Goal: Transaction & Acquisition: Book appointment/travel/reservation

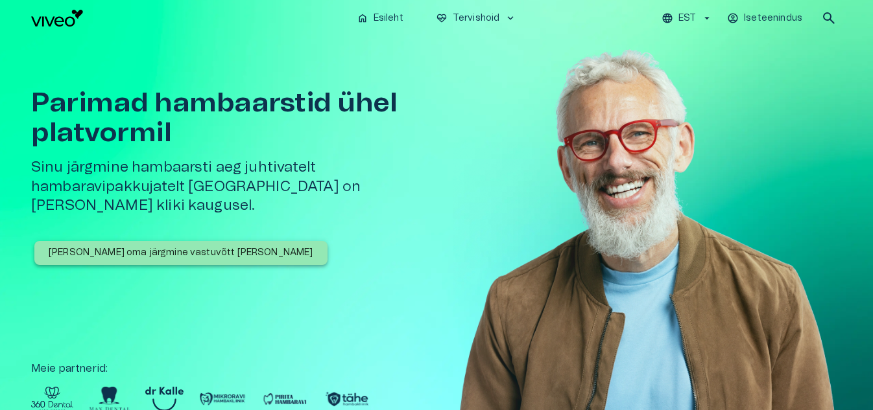
click at [177, 246] on p "[PERSON_NAME] oma järgmine vastuvõtt [PERSON_NAME]" at bounding box center [181, 253] width 265 height 14
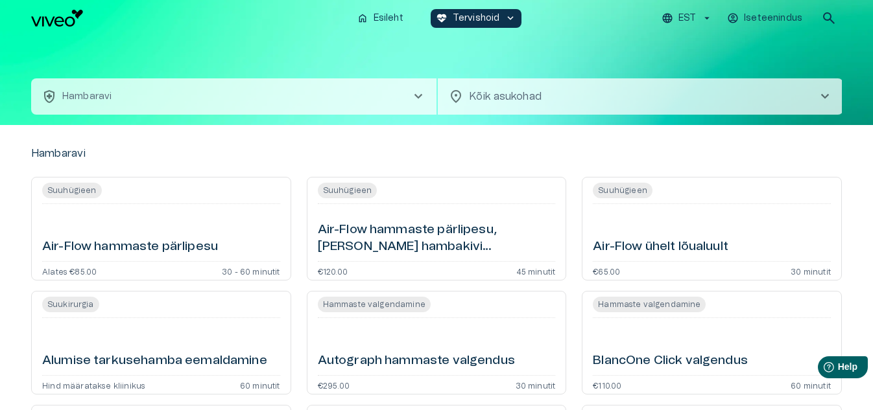
click at [84, 92] on p "Hambaravi" at bounding box center [86, 97] width 49 height 14
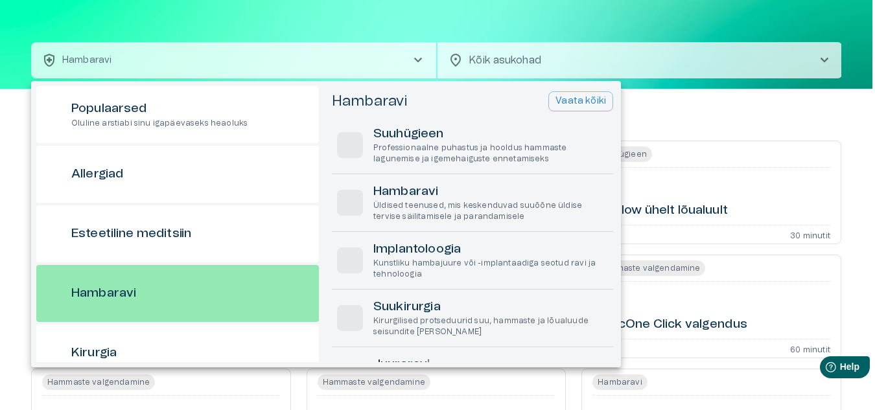
scroll to position [69, 0]
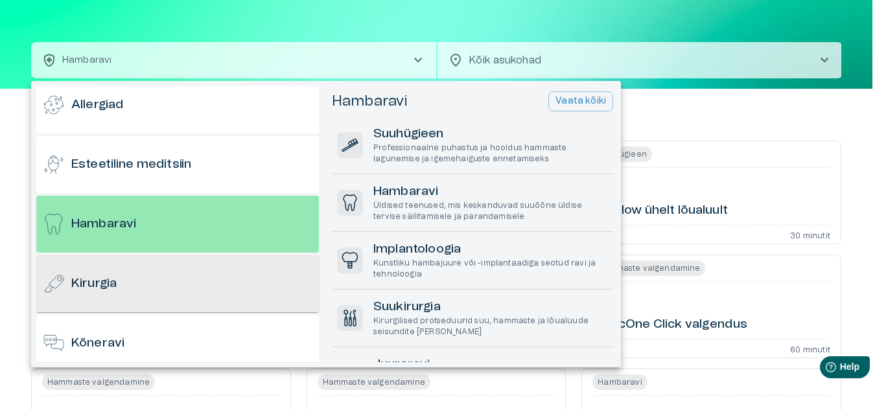
click at [82, 278] on h6 "Kirurgia" at bounding box center [93, 285] width 45 height 18
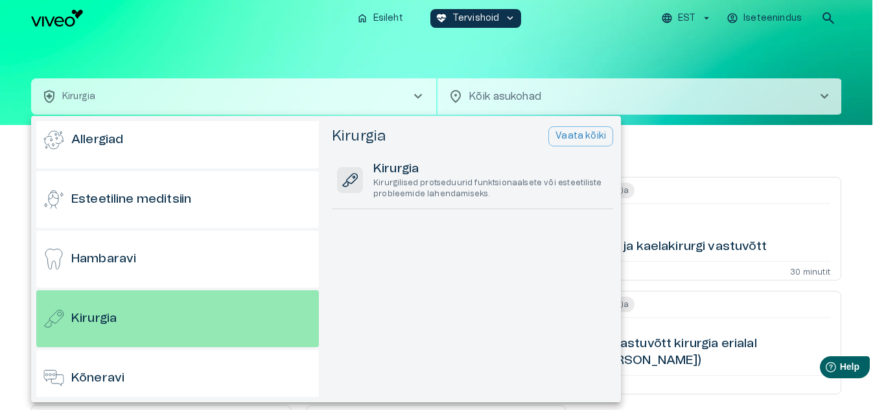
click at [580, 134] on p "Vaata kõiki" at bounding box center [581, 137] width 51 height 14
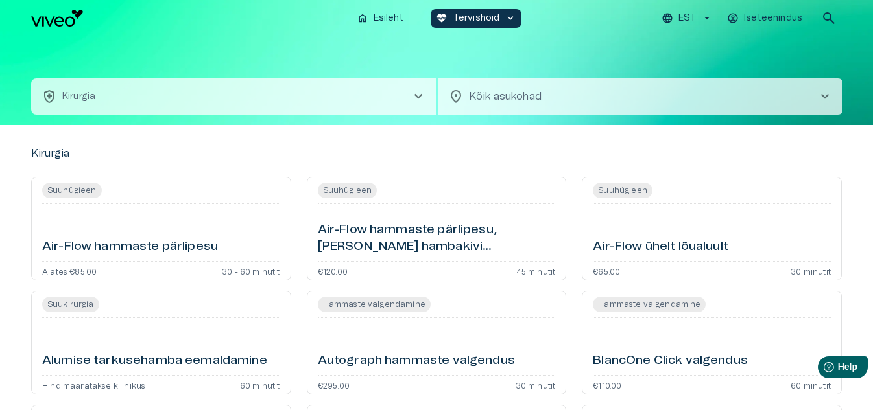
scroll to position [36, 0]
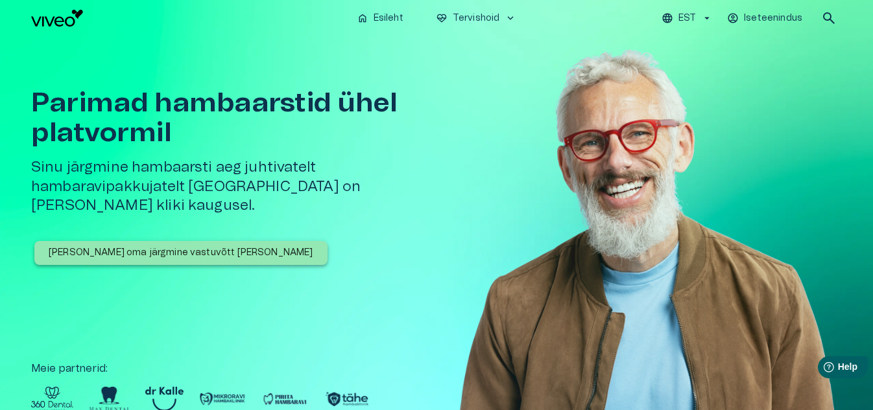
click at [122, 246] on p "[PERSON_NAME] oma järgmine vastuvõtt [PERSON_NAME]" at bounding box center [181, 253] width 265 height 14
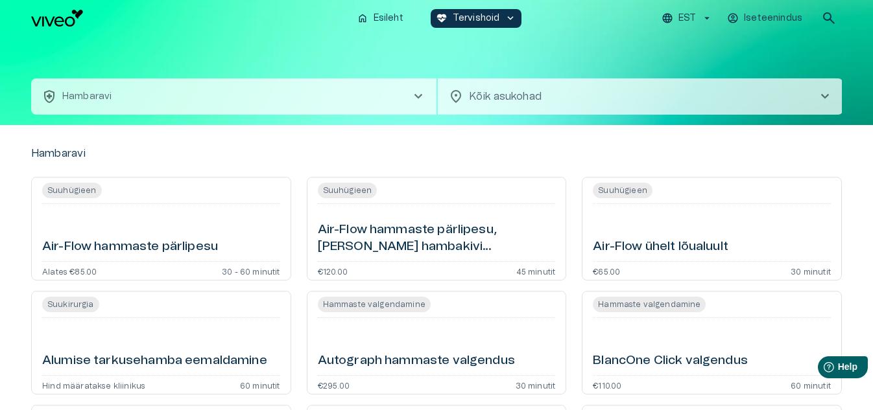
click at [515, 94] on body "home Esileht [MEDICAL_DATA]_heart Tervishoid keyboard_arrow_down EST Iseteenind…" at bounding box center [436, 205] width 873 height 410
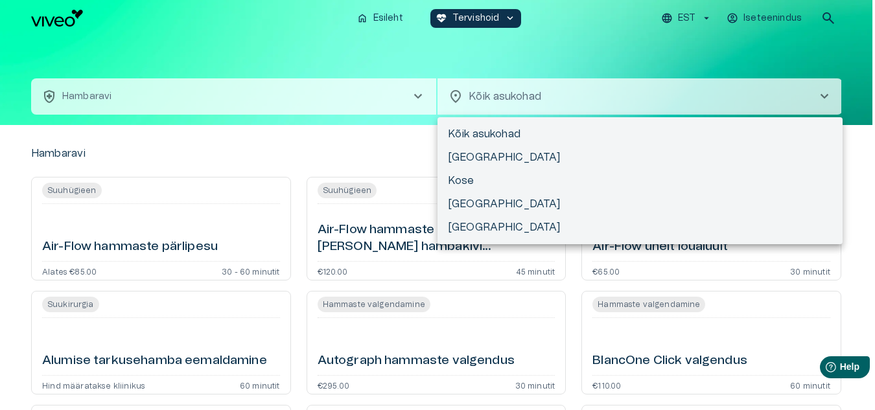
click at [487, 134] on li "Kõik asukohad" at bounding box center [640, 134] width 405 height 23
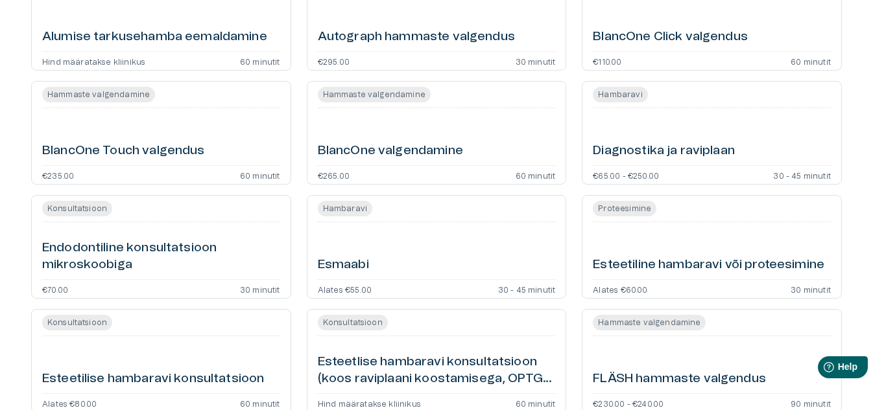
scroll to position [389, 0]
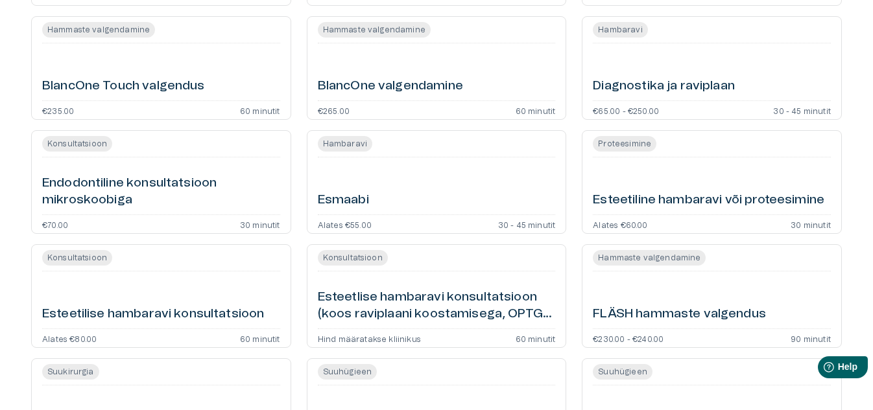
click at [340, 198] on h6 "Esmaabi" at bounding box center [343, 201] width 51 height 18
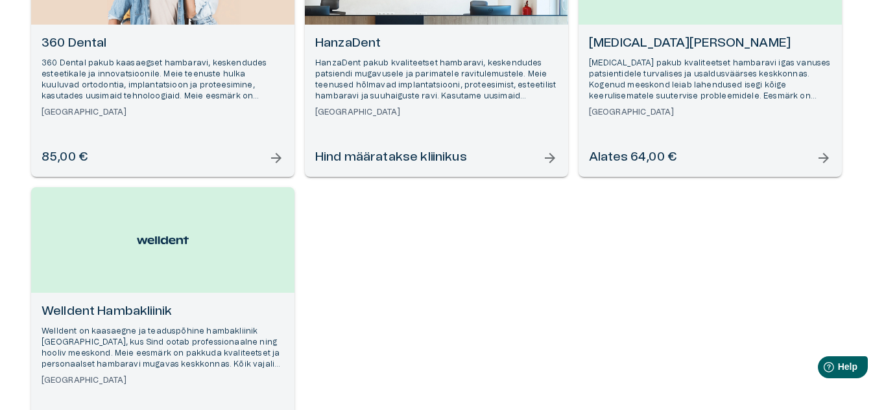
scroll to position [145, 0]
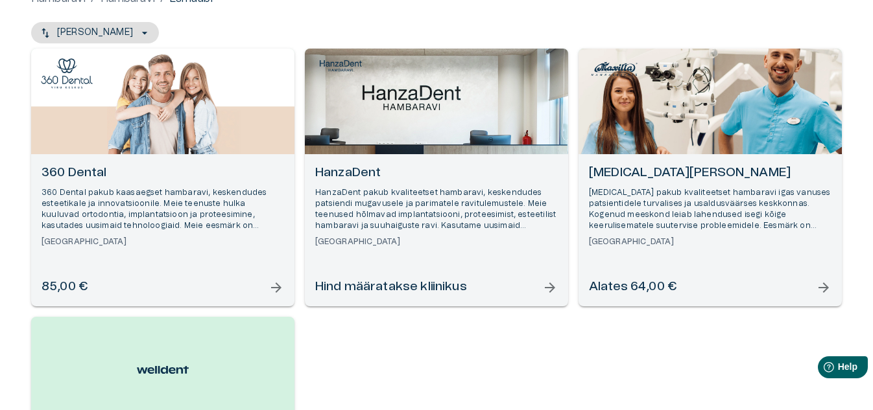
click at [825, 286] on span "arrow_forward" at bounding box center [824, 288] width 16 height 16
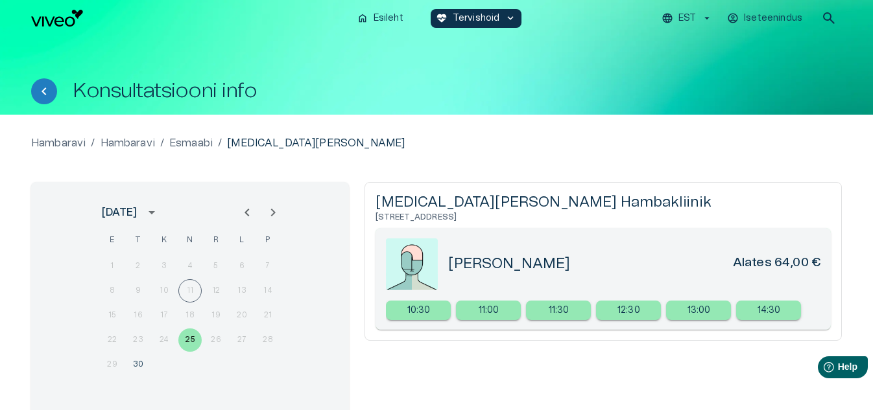
scroll to position [65, 0]
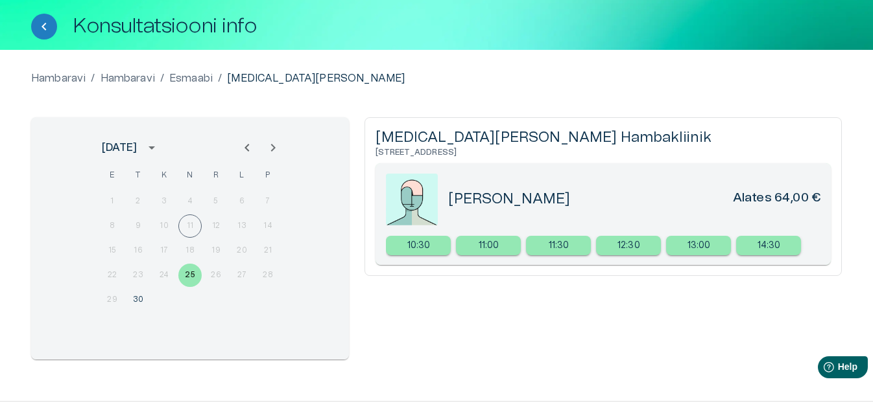
click at [214, 226] on div "8 9 10 11 12 13 14" at bounding box center [189, 226] width 207 height 23
click at [222, 222] on div "8 9 10 11 12 13 14" at bounding box center [189, 226] width 207 height 23
click at [188, 78] on p "Esmaabi" at bounding box center [190, 79] width 43 height 16
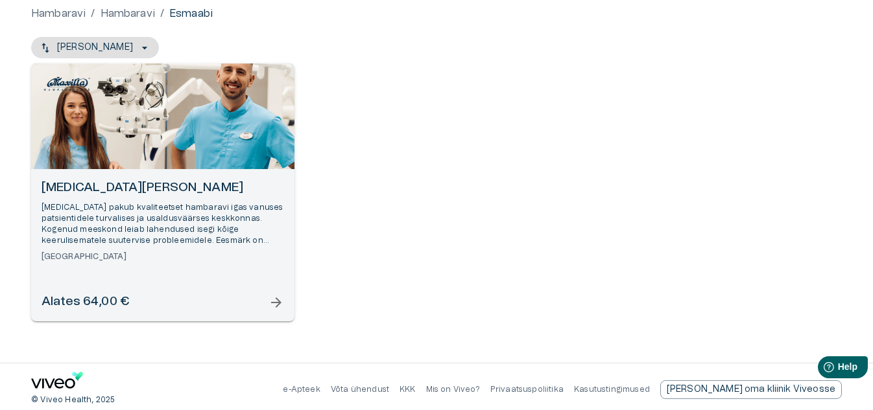
scroll to position [136, 0]
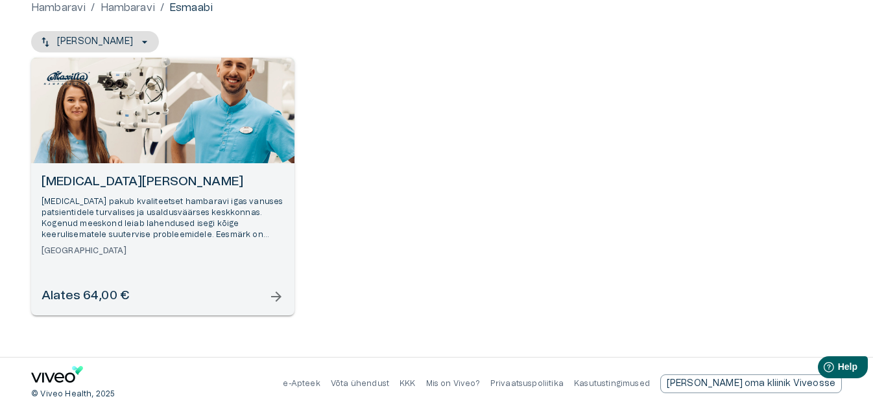
click at [274, 292] on span "arrow_forward" at bounding box center [276, 297] width 16 height 16
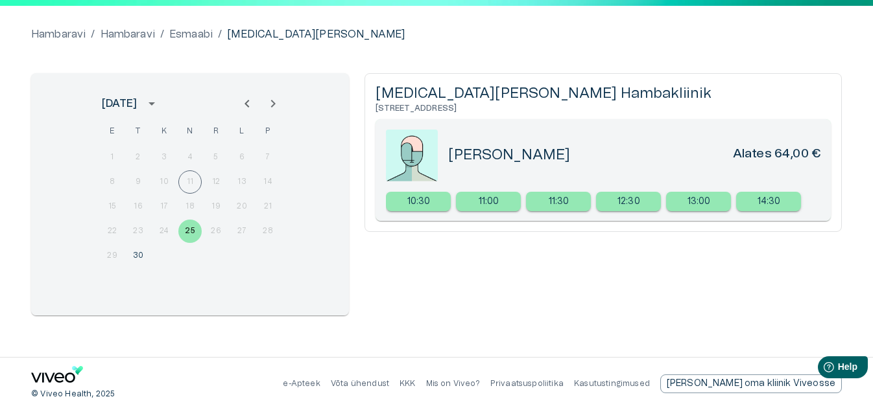
scroll to position [44, 0]
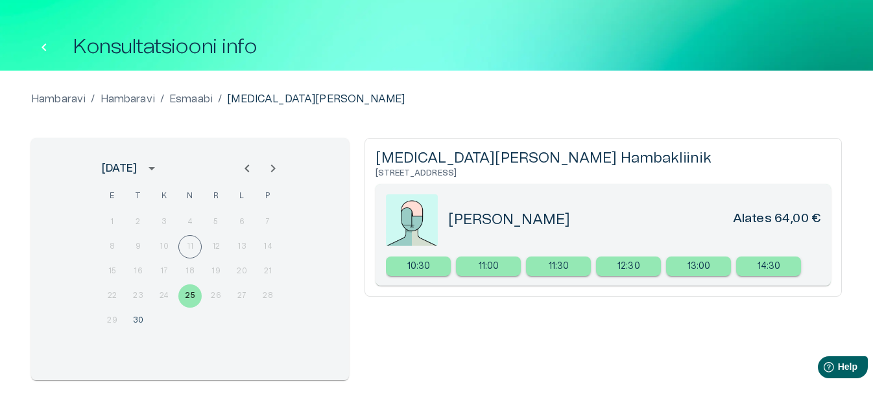
click at [42, 44] on icon "Tagasi" at bounding box center [44, 48] width 16 height 16
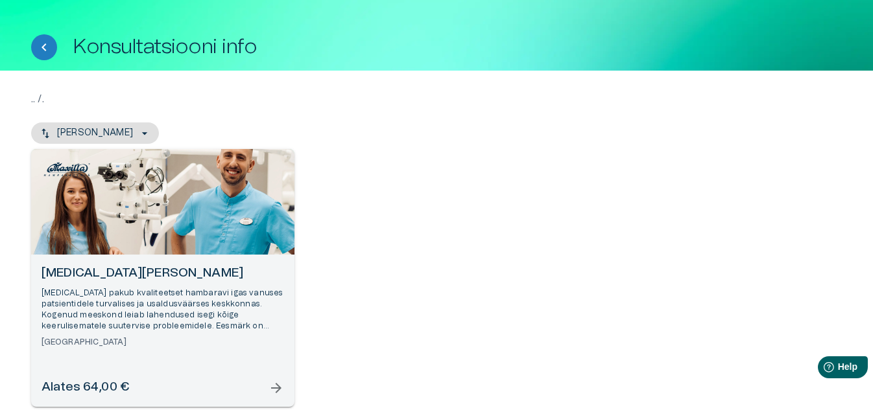
scroll to position [136, 0]
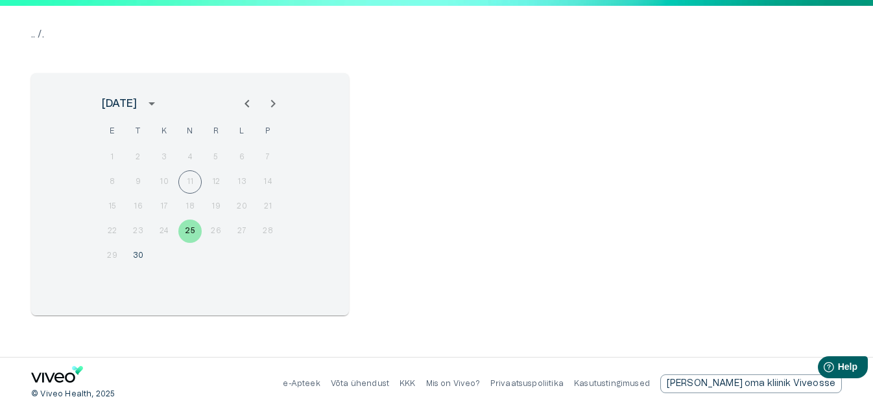
scroll to position [30, 0]
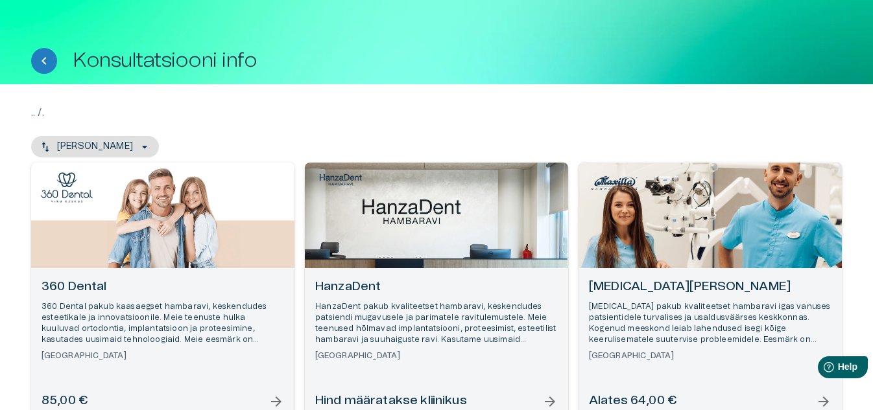
scroll to position [223, 0]
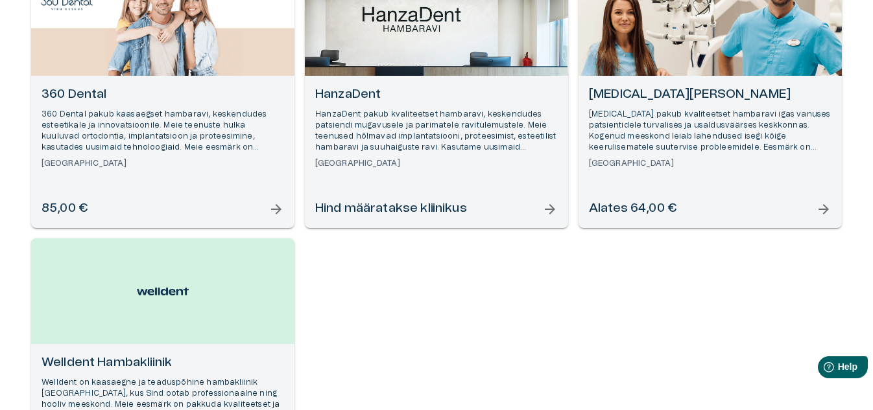
click at [547, 207] on span "arrow_forward" at bounding box center [550, 210] width 16 height 16
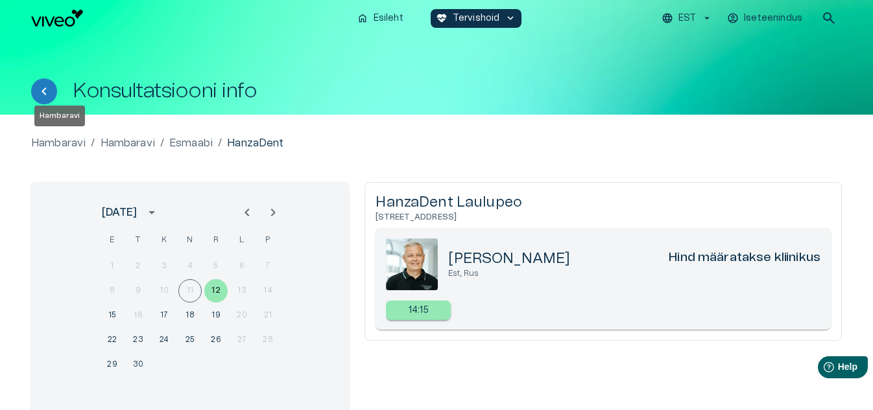
click at [59, 144] on p "Hambaravi" at bounding box center [58, 144] width 54 height 16
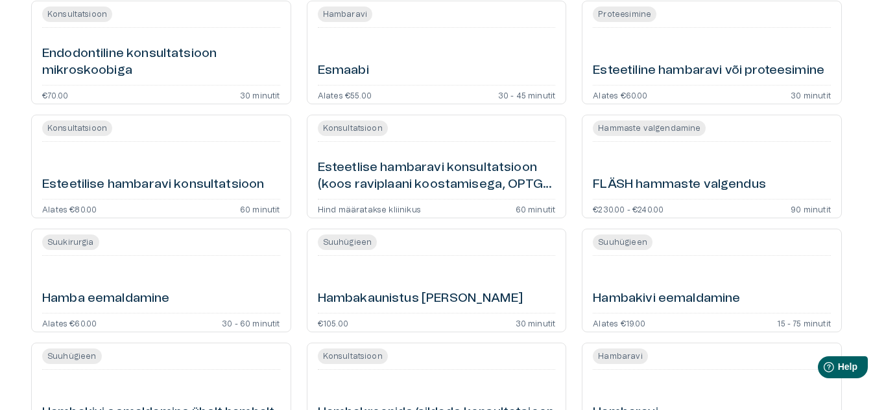
scroll to position [584, 0]
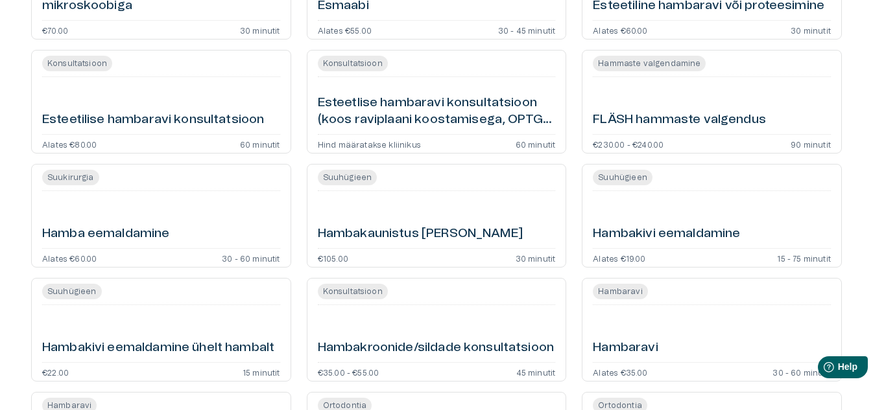
click at [90, 230] on h6 "Hamba eemaldamine" at bounding box center [106, 235] width 128 height 18
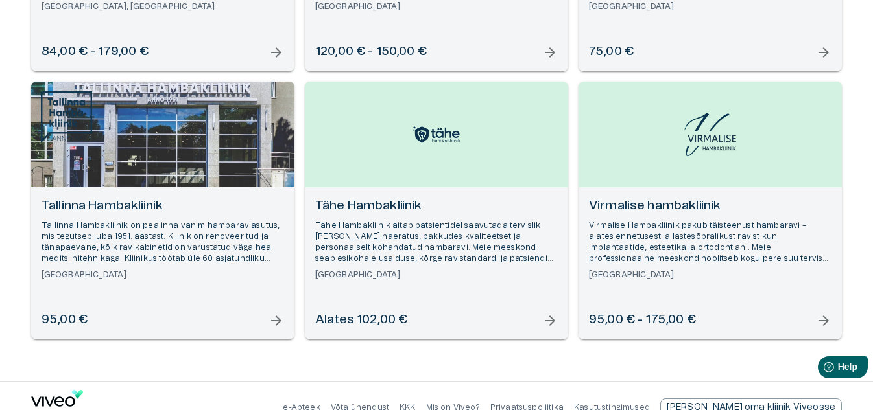
scroll to position [672, 0]
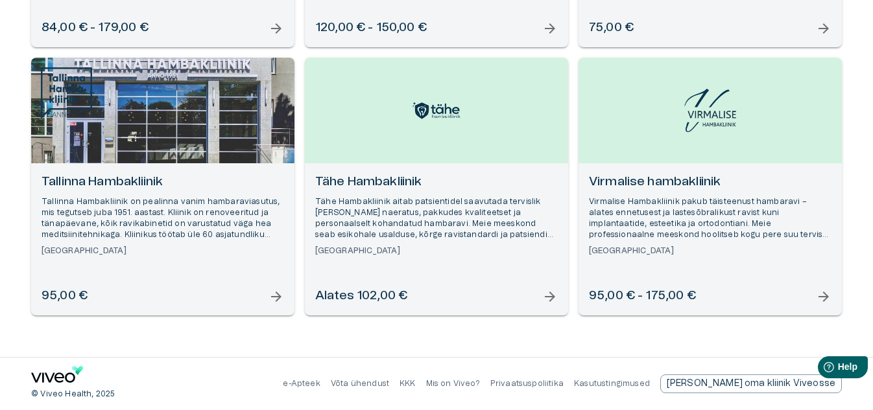
click at [276, 292] on span "arrow_forward" at bounding box center [276, 297] width 16 height 16
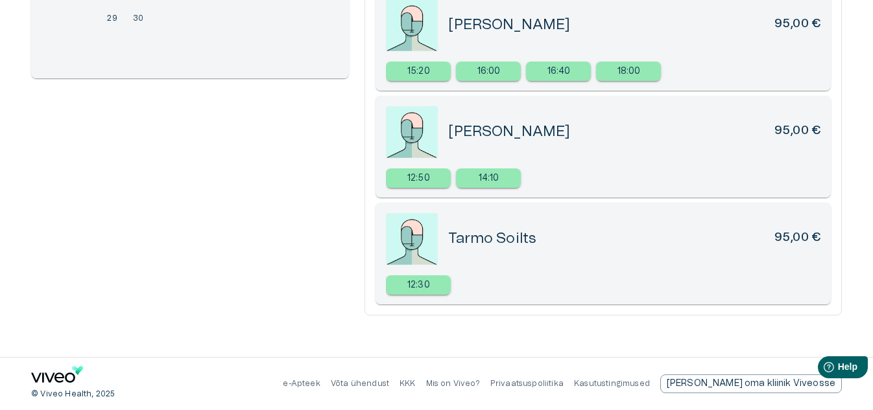
scroll to position [87, 0]
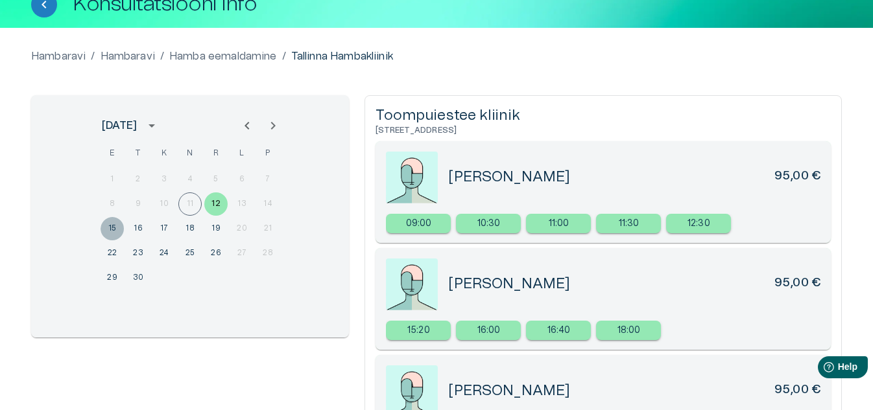
click at [113, 228] on button "15" at bounding box center [111, 228] width 23 height 23
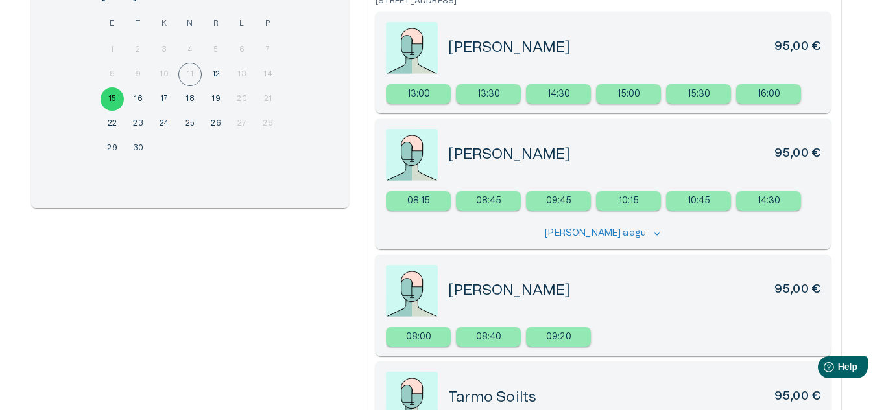
scroll to position [281, 0]
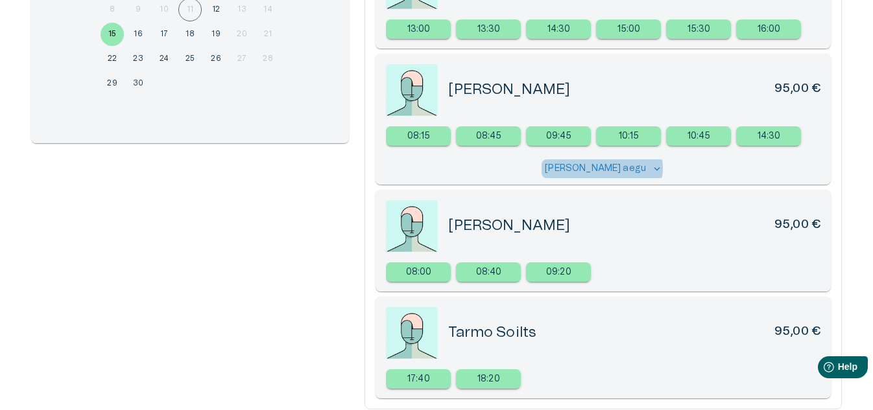
click at [617, 168] on p "[PERSON_NAME] aegu" at bounding box center [595, 169] width 101 height 14
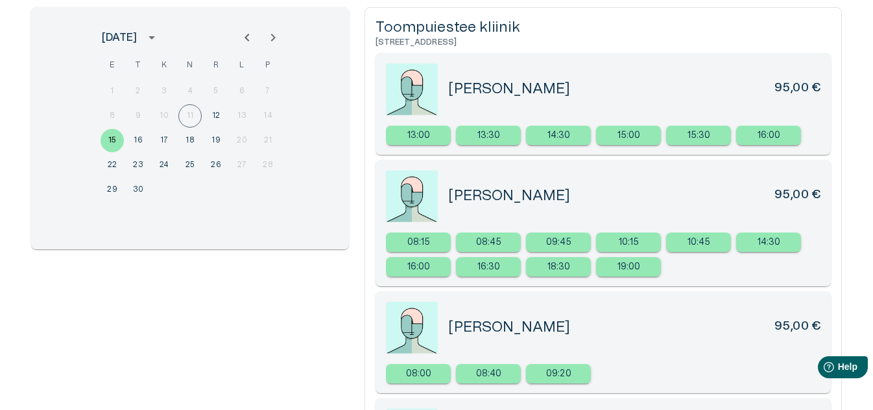
scroll to position [45, 0]
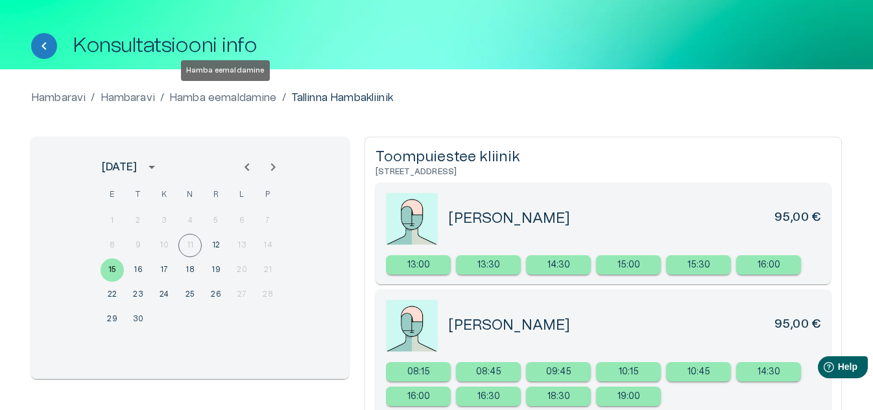
click at [228, 97] on p "Hamba eemaldamine" at bounding box center [223, 98] width 108 height 16
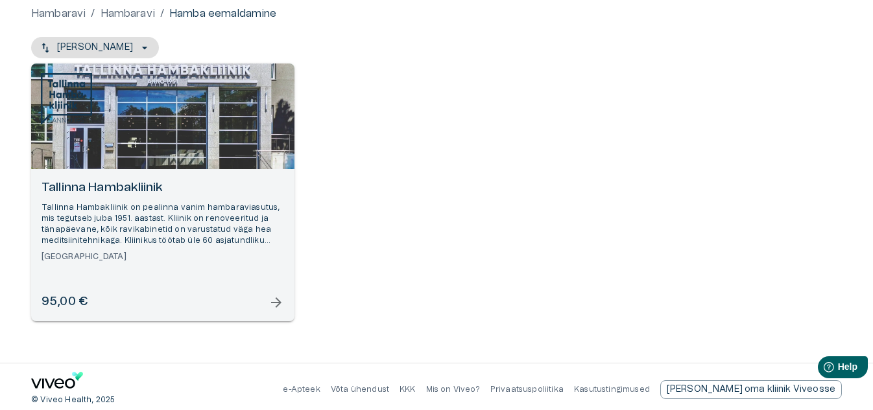
scroll to position [136, 0]
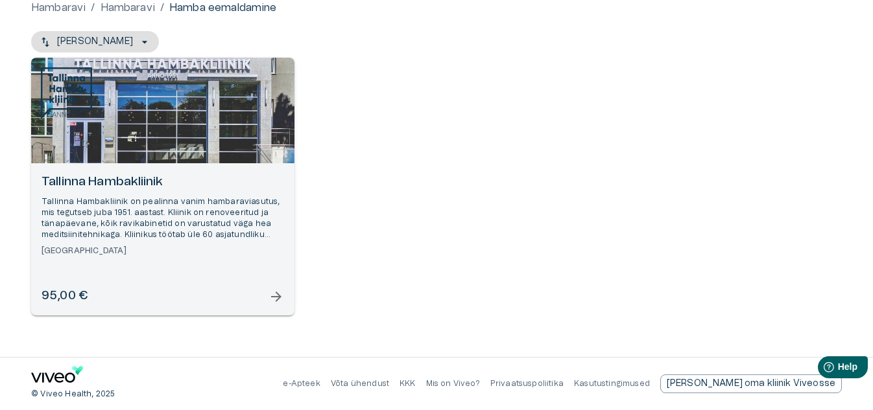
click at [279, 293] on span "arrow_forward" at bounding box center [276, 297] width 16 height 16
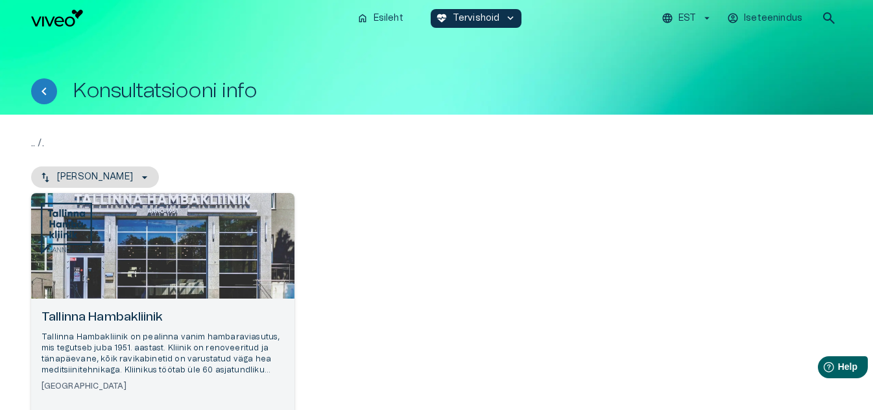
scroll to position [136, 0]
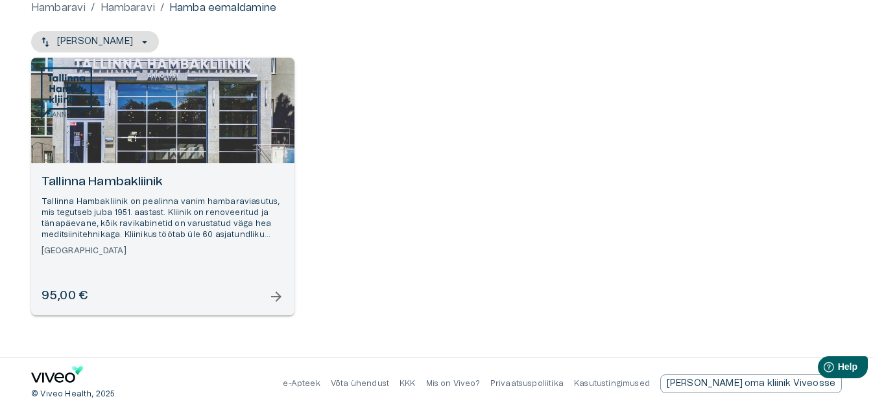
scroll to position [30, 0]
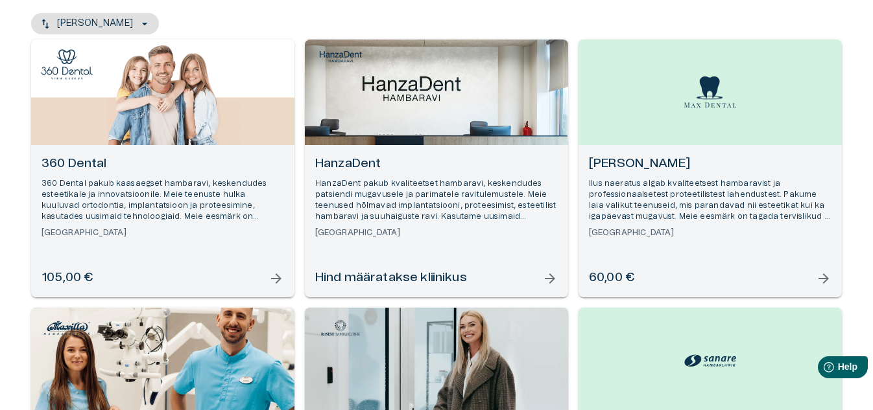
scroll to position [24, 0]
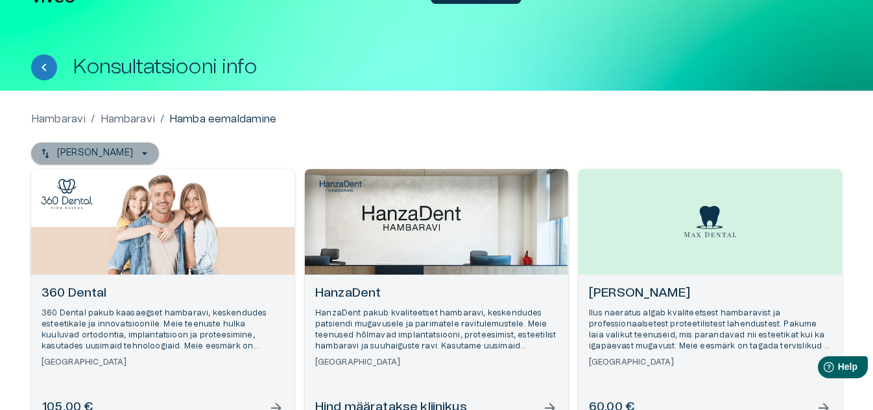
click at [138, 148] on icon "button" at bounding box center [144, 153] width 13 height 13
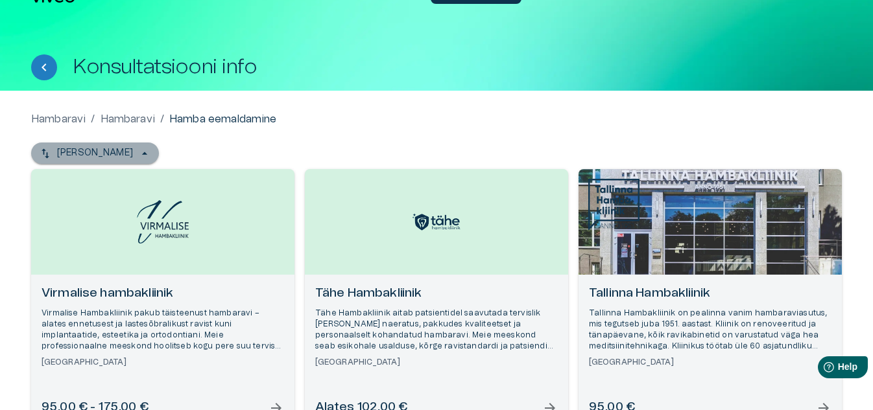
click at [138, 148] on icon "button" at bounding box center [144, 153] width 13 height 13
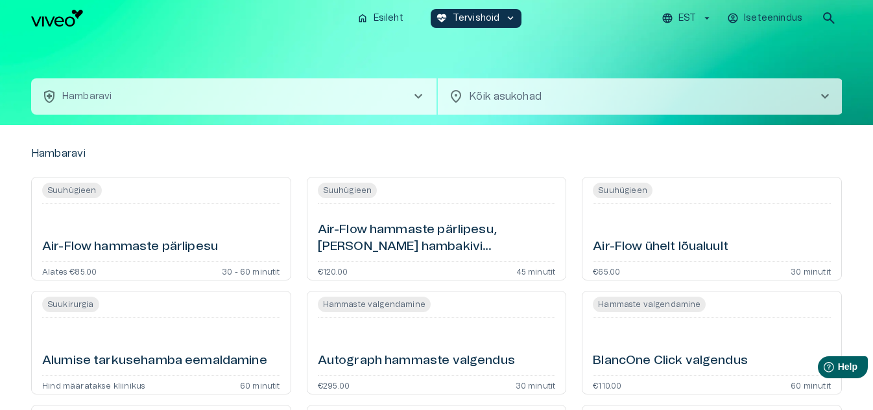
click at [414, 90] on span "chevron_right" at bounding box center [418, 97] width 16 height 16
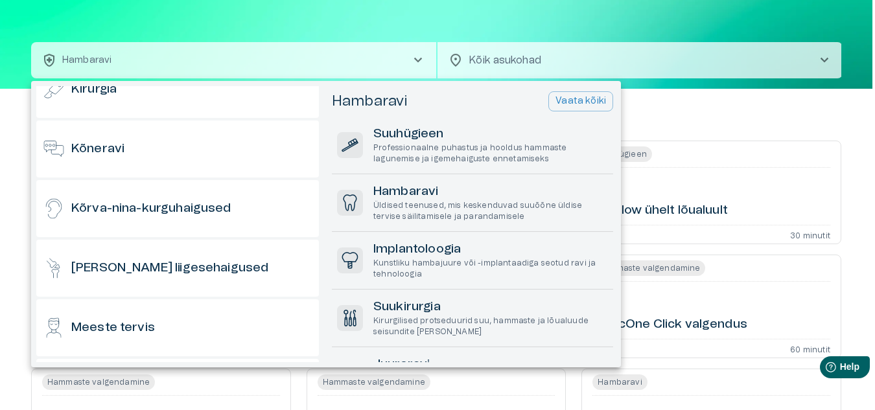
scroll to position [69, 0]
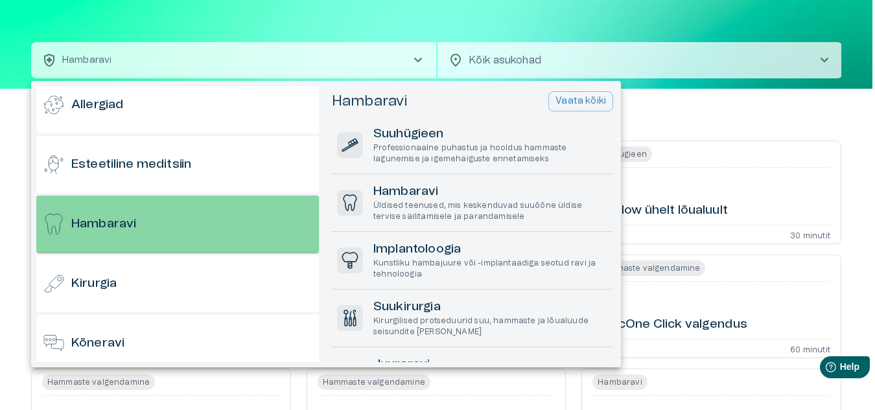
click at [132, 229] on h6 "Hambaravi" at bounding box center [103, 225] width 65 height 18
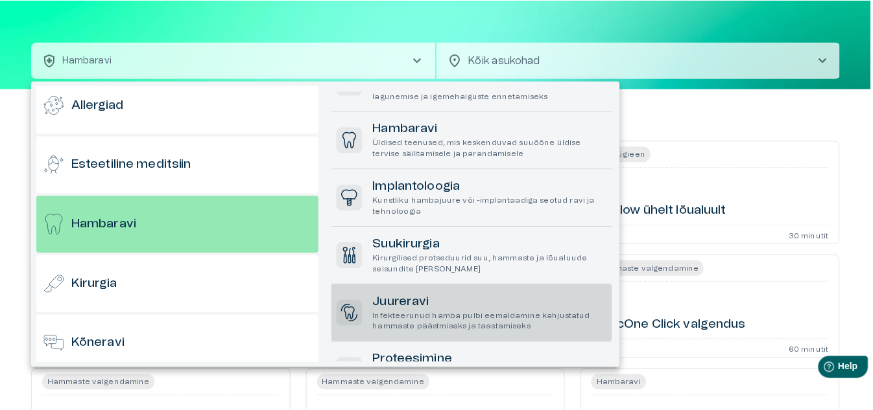
scroll to position [0, 0]
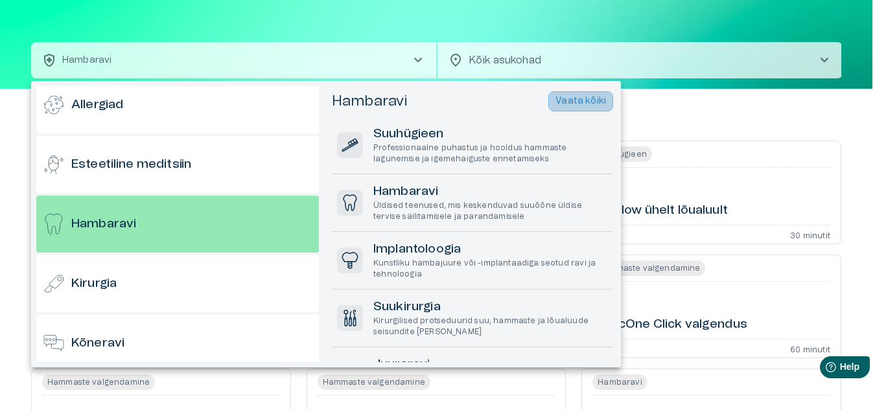
click at [575, 99] on p "Vaata kõiki" at bounding box center [581, 102] width 51 height 14
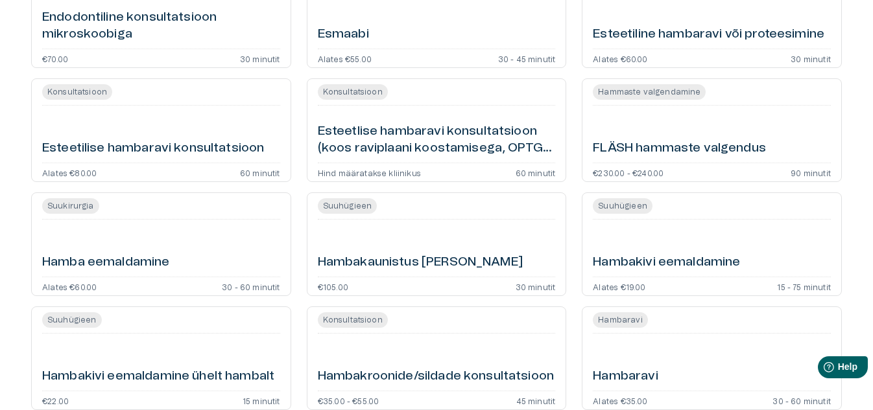
scroll to position [620, 0]
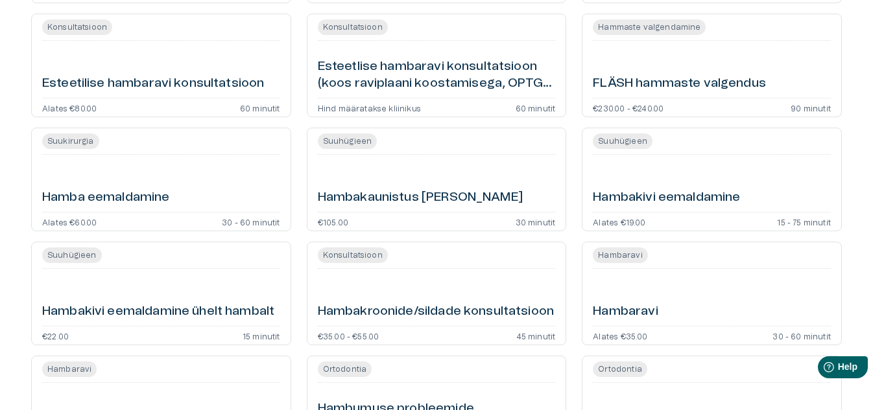
click at [98, 198] on h6 "Hamba eemaldamine" at bounding box center [106, 198] width 128 height 18
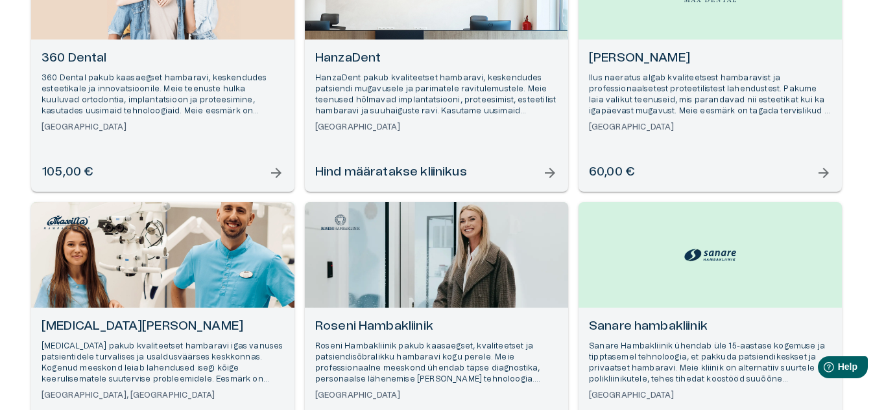
scroll to position [389, 0]
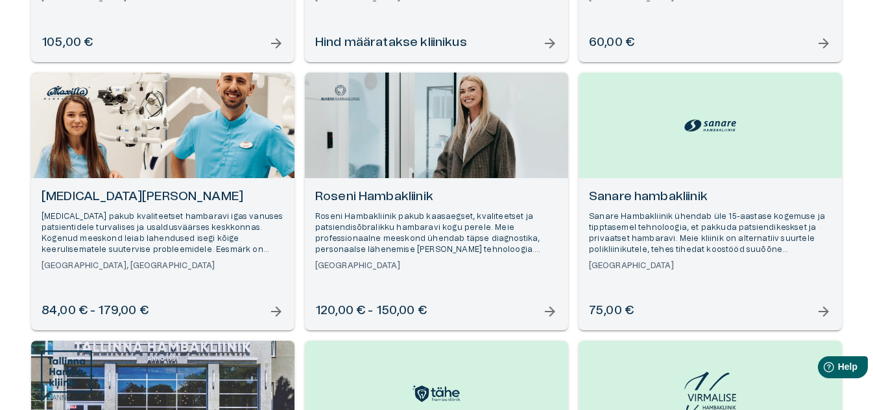
click at [549, 309] on span "arrow_forward" at bounding box center [550, 312] width 16 height 16
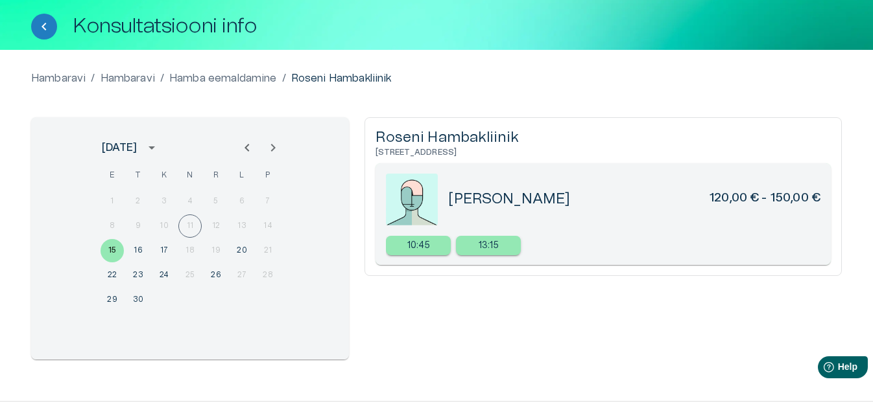
scroll to position [109, 0]
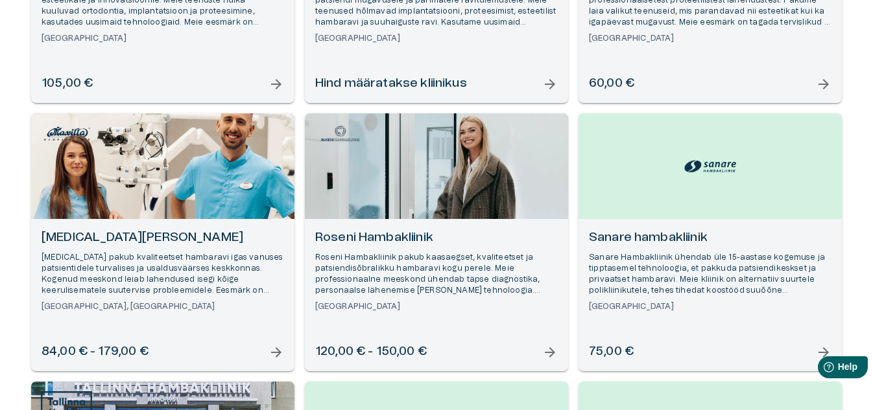
scroll to position [154, 0]
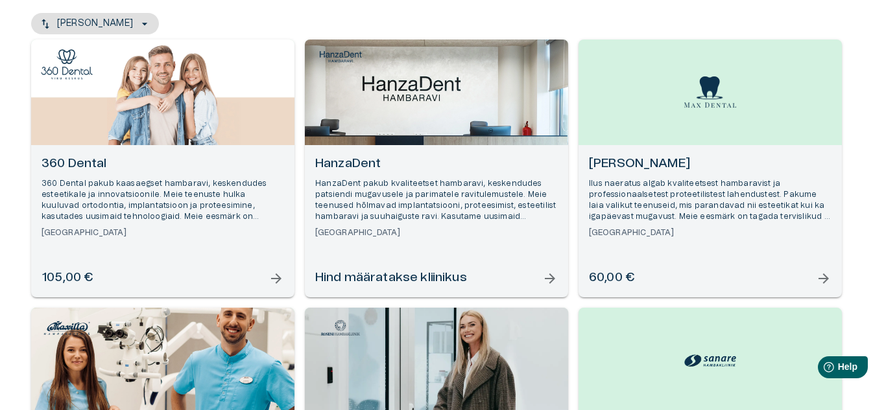
click at [825, 275] on span "arrow_forward" at bounding box center [824, 279] width 16 height 16
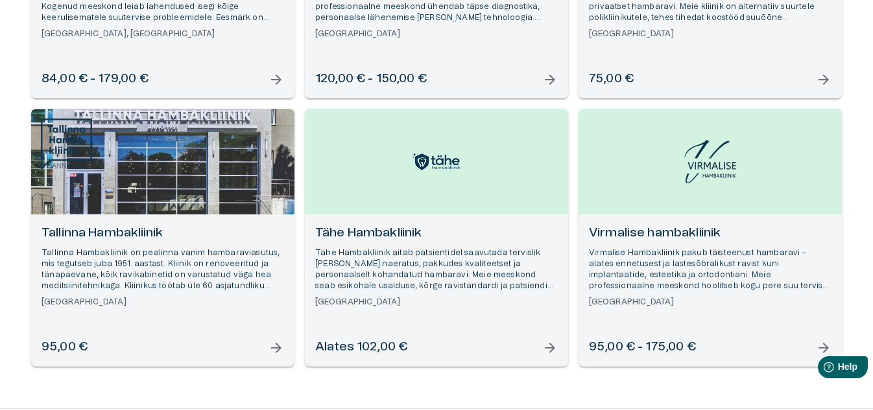
scroll to position [672, 0]
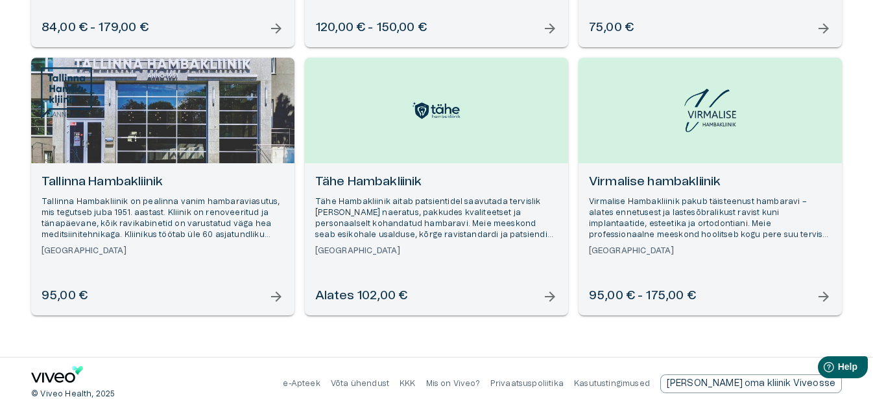
click at [279, 293] on span "arrow_forward" at bounding box center [276, 297] width 16 height 16
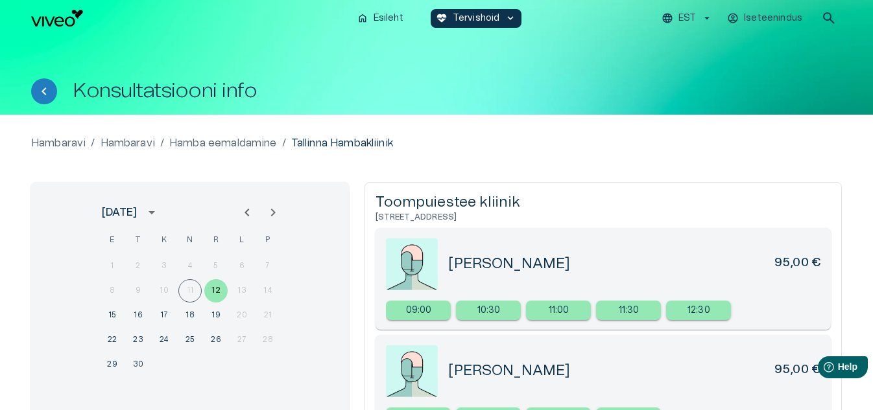
scroll to position [130, 0]
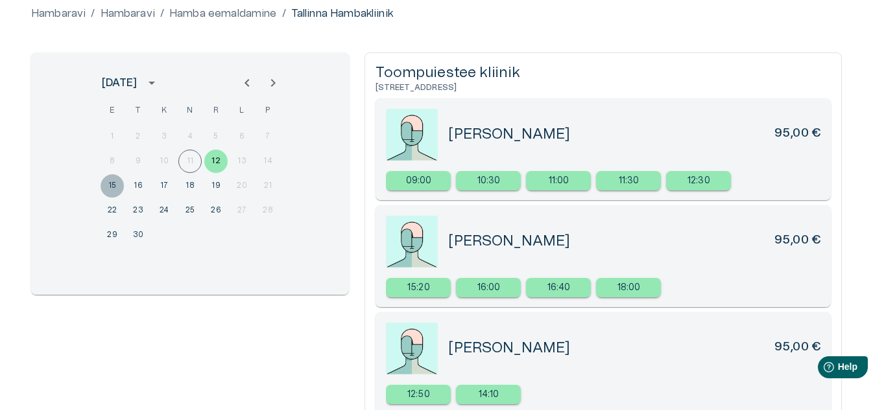
click at [112, 184] on button "15" at bounding box center [111, 185] width 23 height 23
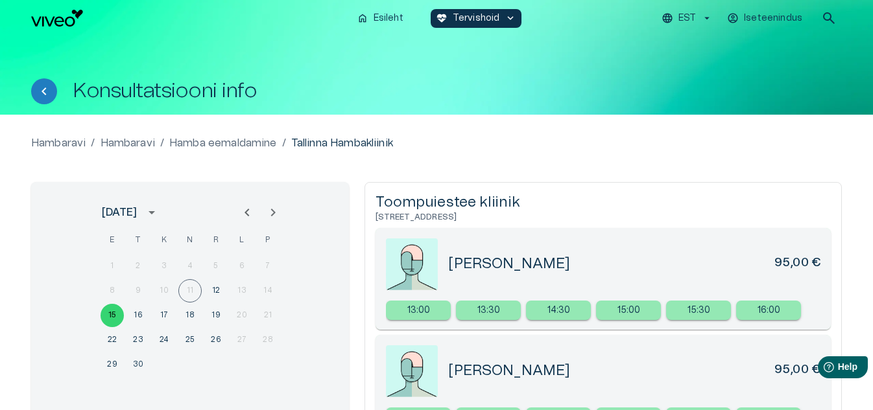
scroll to position [195, 0]
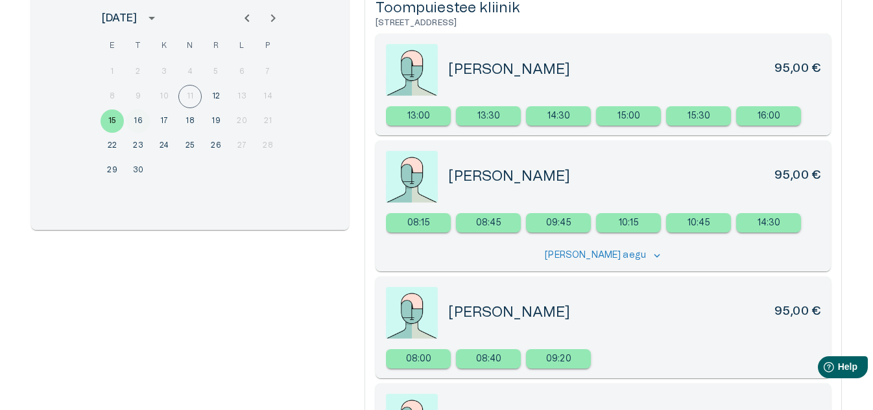
click at [140, 119] on button "16" at bounding box center [137, 121] width 23 height 23
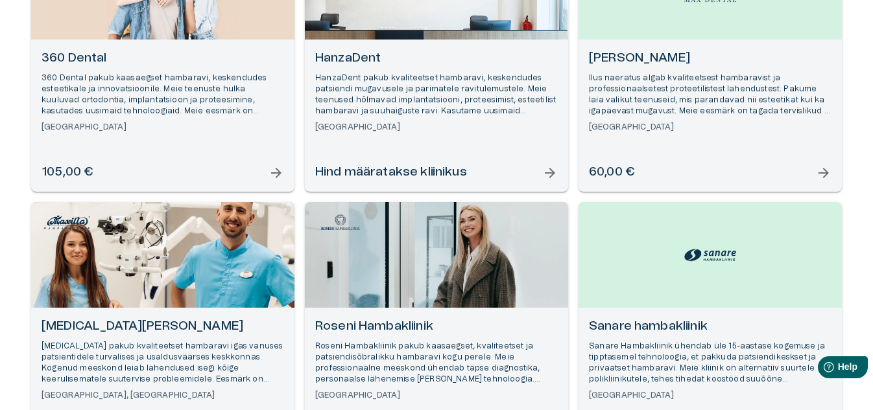
scroll to position [130, 0]
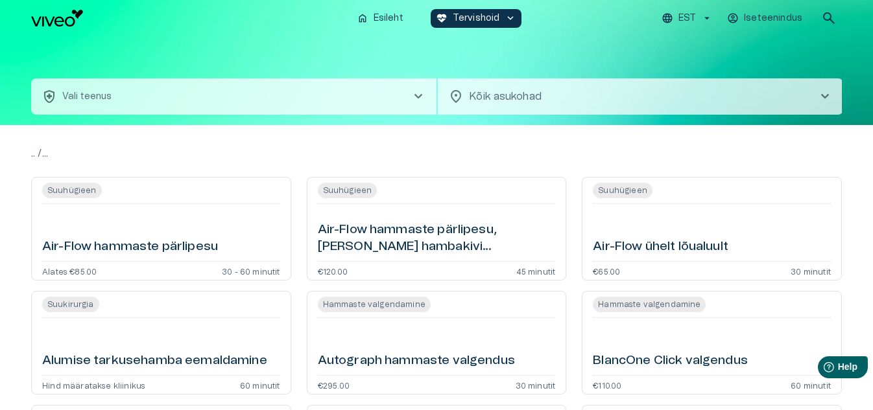
scroll to position [36, 0]
